Goal: Check status: Check status

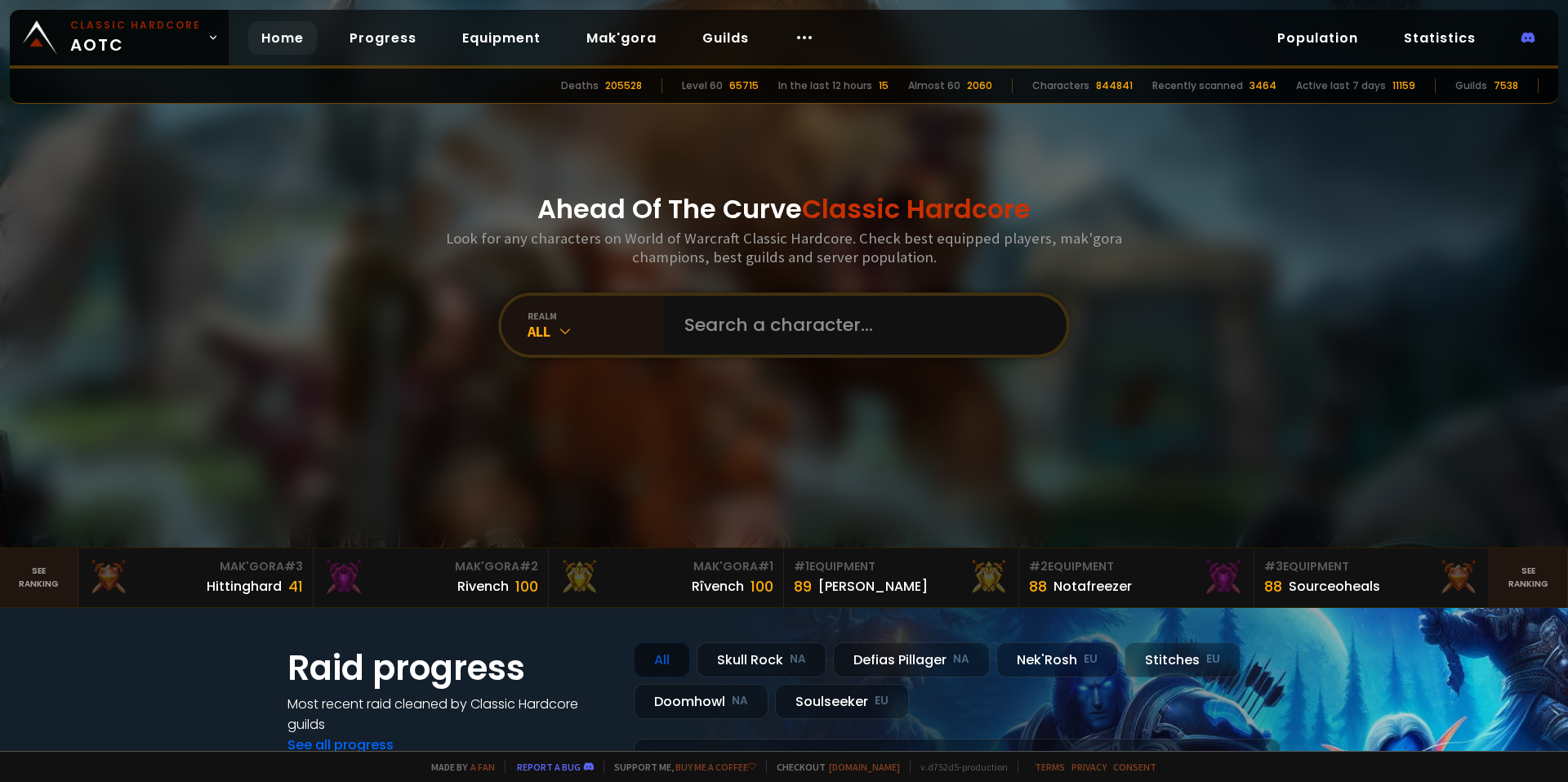
click at [693, 356] on div "realm All" at bounding box center [784, 325] width 572 height 66
click at [711, 338] on input "text" at bounding box center [861, 324] width 373 height 59
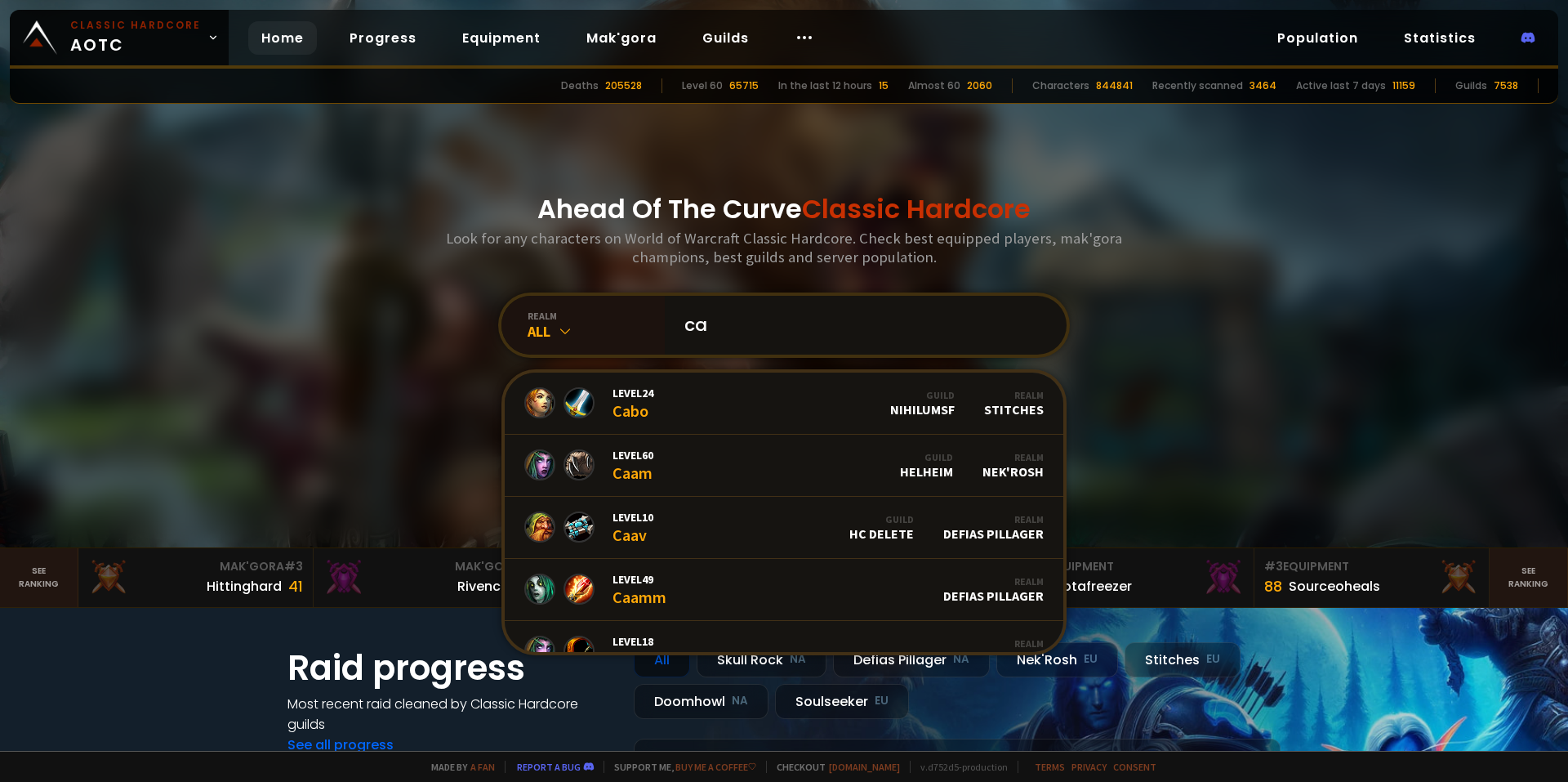
type input "c"
type input "rotcarrot"
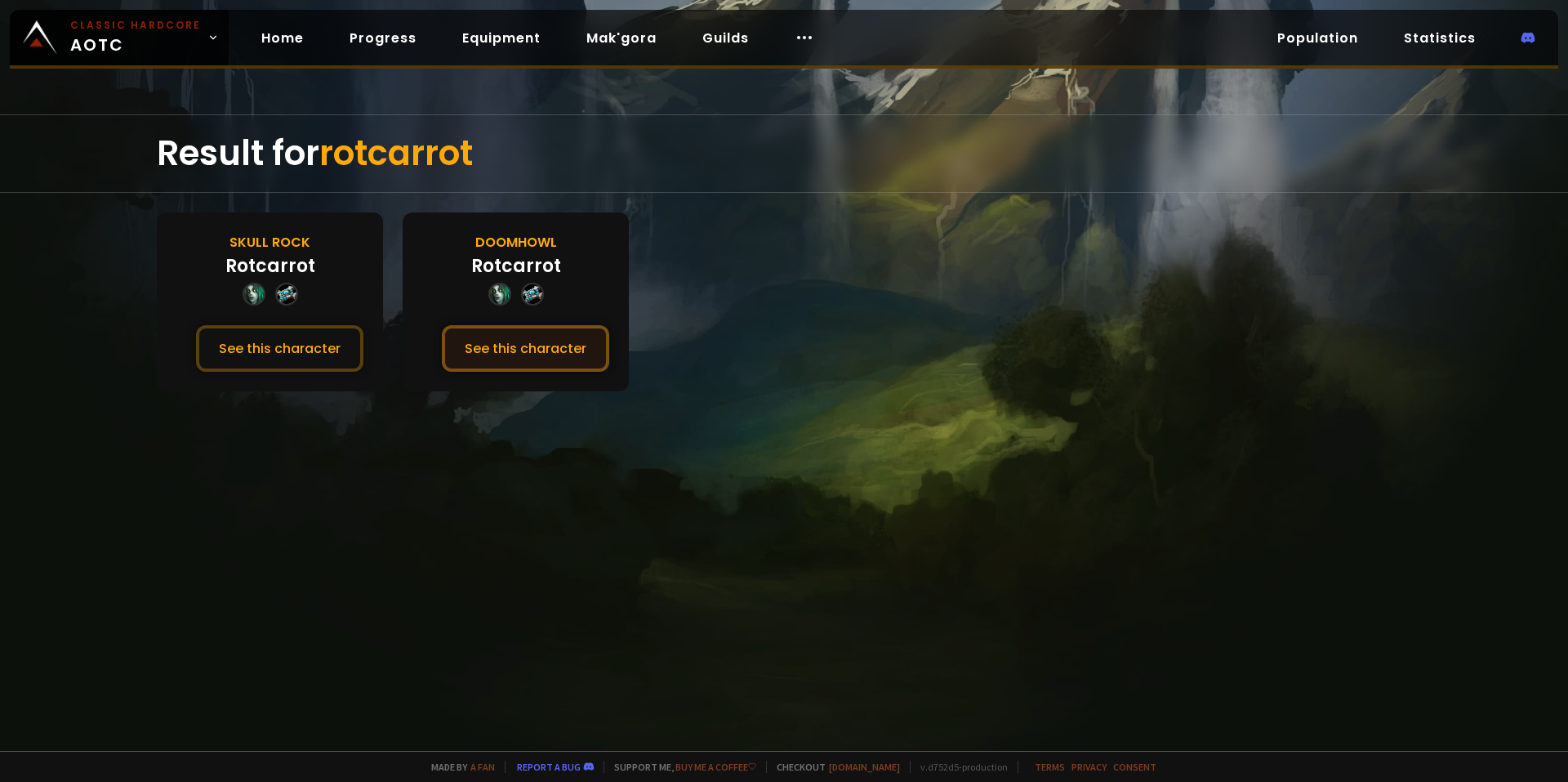
click at [484, 338] on button "See this character" at bounding box center [526, 348] width 168 height 46
